Goal: Task Accomplishment & Management: Manage account settings

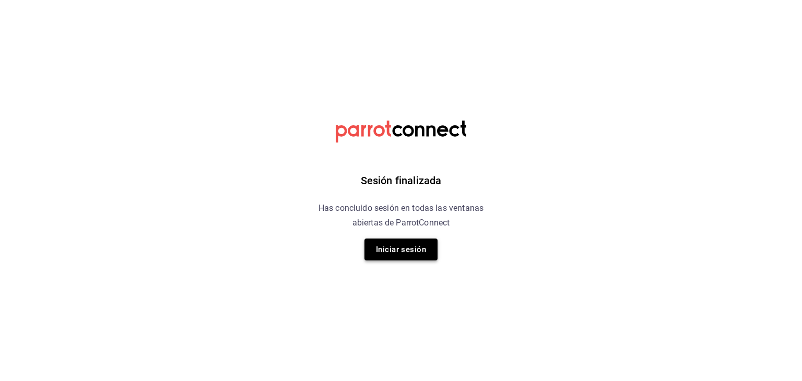
click at [403, 250] on button "Iniciar sesión" at bounding box center [400, 249] width 73 height 22
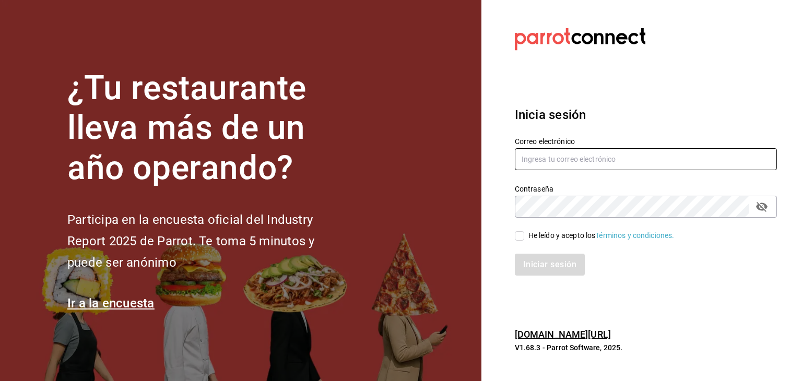
type input "alejandro@otsgroup.com.mx"
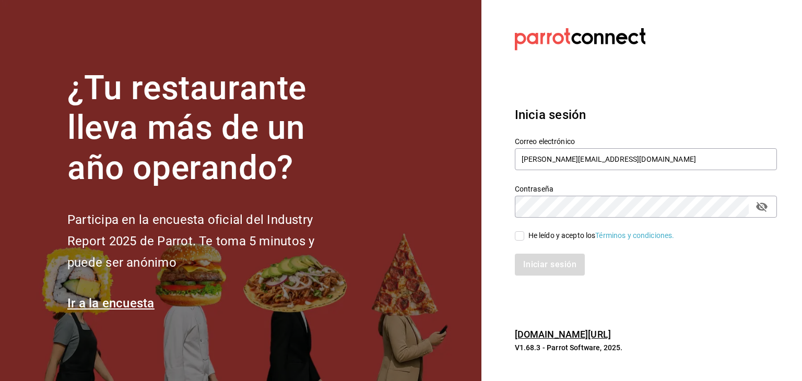
click at [519, 235] on input "He leído y acepto los Términos y condiciones." at bounding box center [519, 235] width 9 height 9
checkbox input "true"
click at [552, 262] on button "Iniciar sesión" at bounding box center [550, 265] width 71 height 22
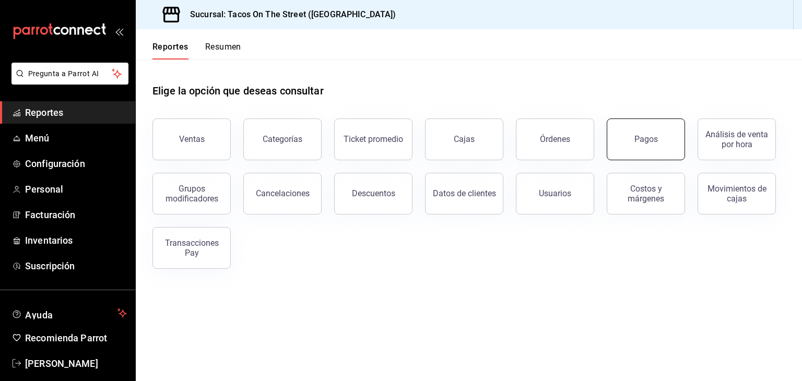
click at [625, 134] on button "Pagos" at bounding box center [645, 139] width 78 height 42
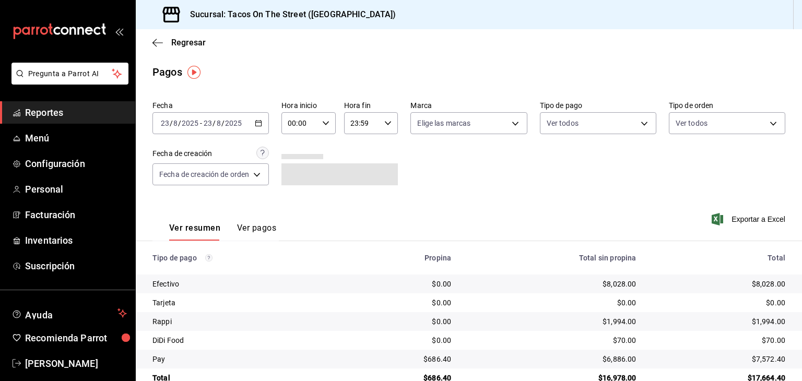
click at [264, 124] on div "[DATE] [DATE] - [DATE] [DATE]" at bounding box center [210, 123] width 116 height 22
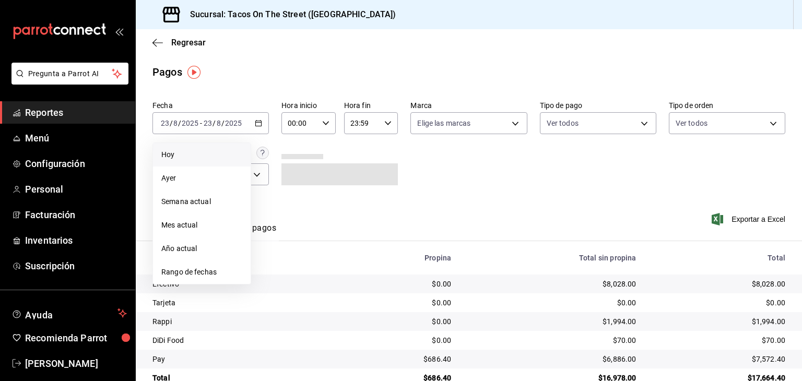
click at [200, 155] on span "Hoy" at bounding box center [201, 154] width 81 height 11
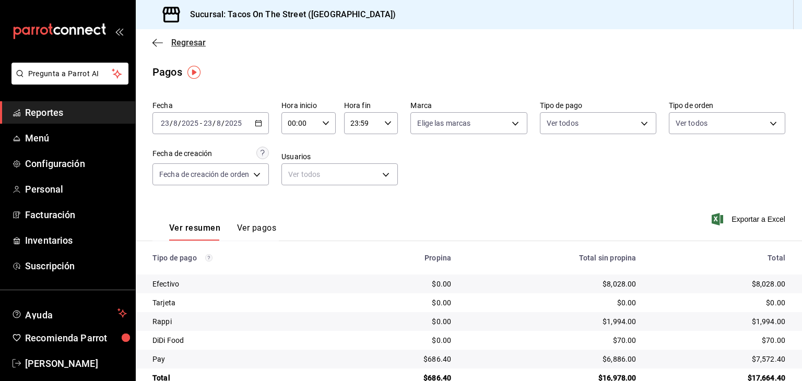
click at [156, 42] on icon "button" at bounding box center [157, 42] width 10 height 9
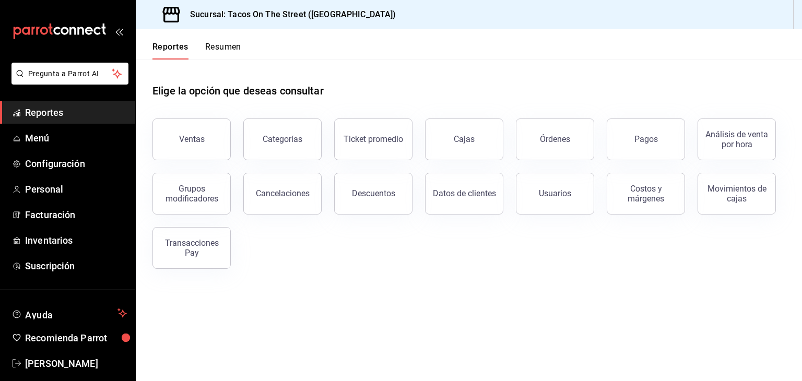
click at [223, 50] on button "Resumen" at bounding box center [223, 51] width 36 height 18
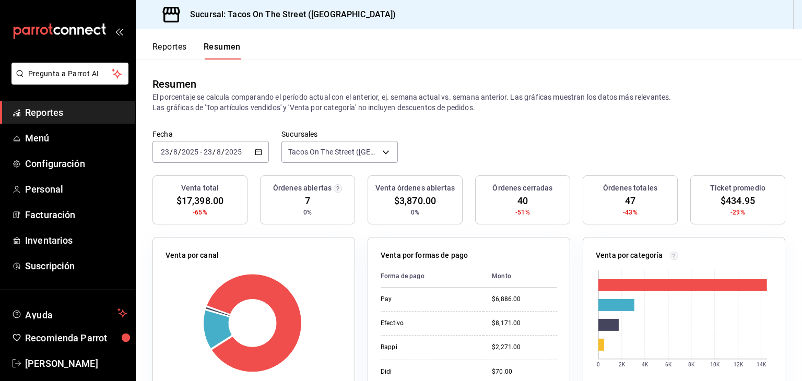
click at [175, 47] on button "Reportes" at bounding box center [169, 51] width 34 height 18
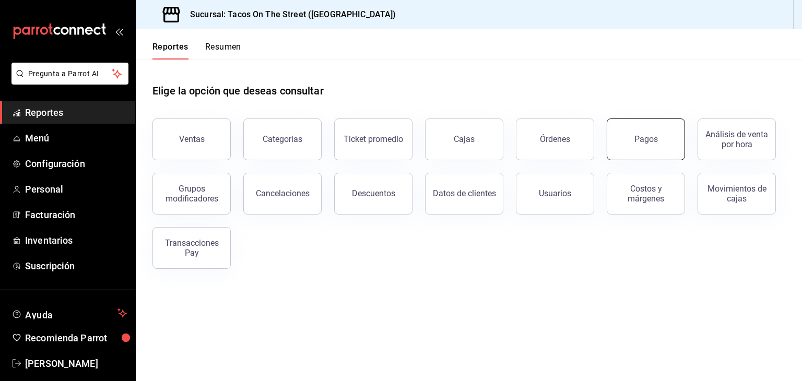
click at [636, 147] on button "Pagos" at bounding box center [645, 139] width 78 height 42
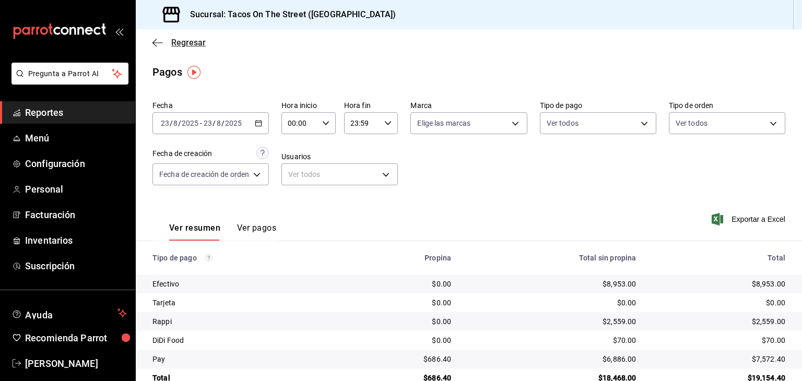
click at [156, 44] on icon "button" at bounding box center [157, 42] width 10 height 9
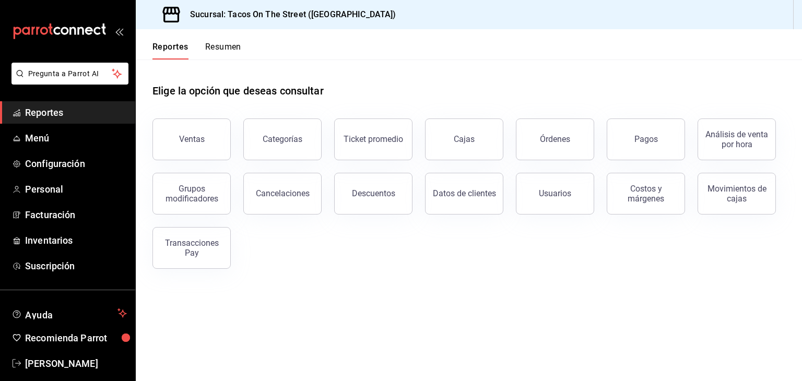
click at [228, 49] on button "Resumen" at bounding box center [223, 51] width 36 height 18
